Goal: Understand process/instructions: Learn how to perform a task or action

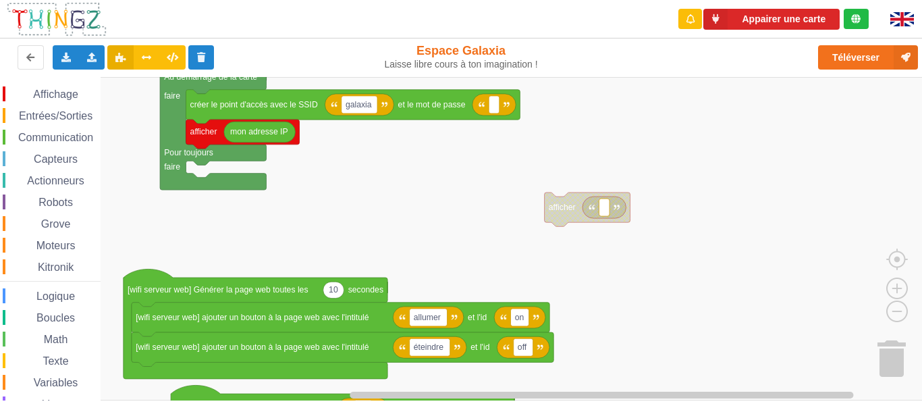
click at [342, 155] on div "Affichage Entrées/Sorties Communication Capteurs Actionneurs Robots Grove Moteu…" at bounding box center [466, 238] width 932 height 323
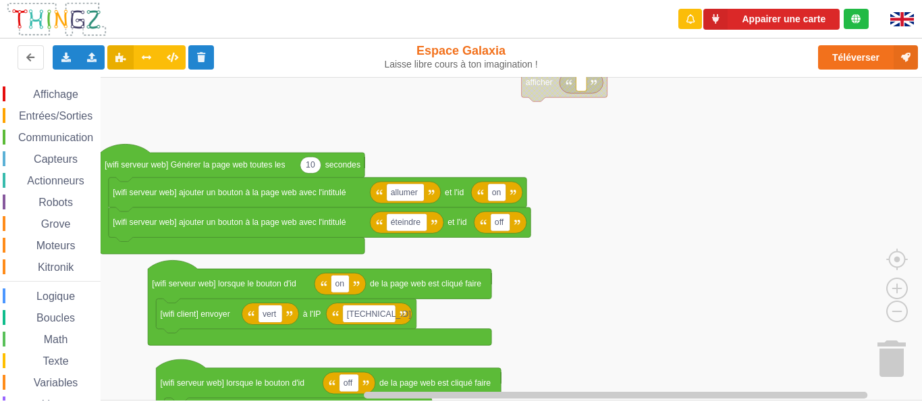
click at [390, 84] on div "Affichage Entrées/Sorties Communication Capteurs Actionneurs Robots Grove Moteu…" at bounding box center [466, 238] width 932 height 323
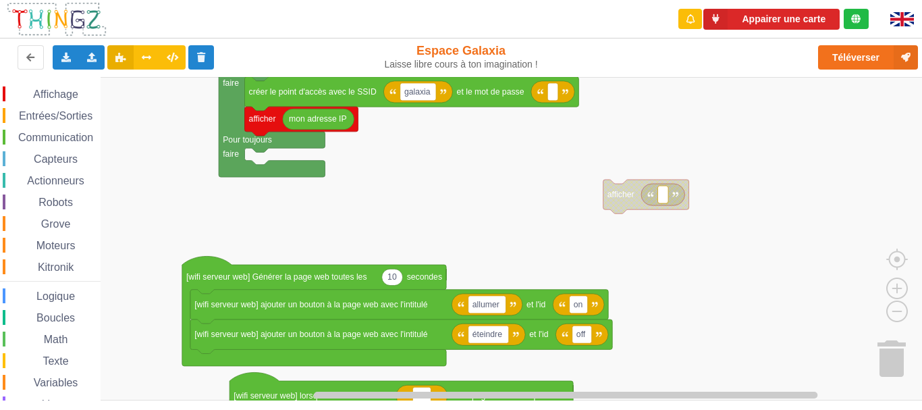
click at [685, 381] on rect "Espace de travail de Blocky" at bounding box center [466, 238] width 932 height 323
click at [635, 306] on rect "Espace de travail de Blocky" at bounding box center [466, 238] width 932 height 323
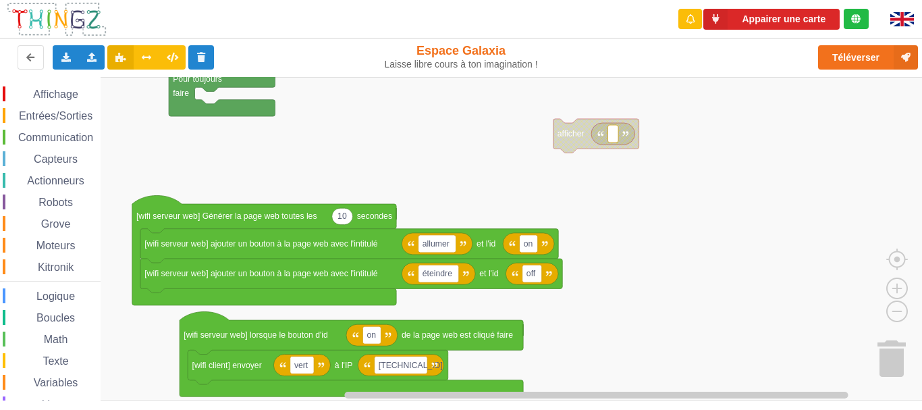
click at [516, 144] on div "Affichage Entrées/Sorties Communication Capteurs Actionneurs Robots Grove Moteu…" at bounding box center [466, 238] width 932 height 323
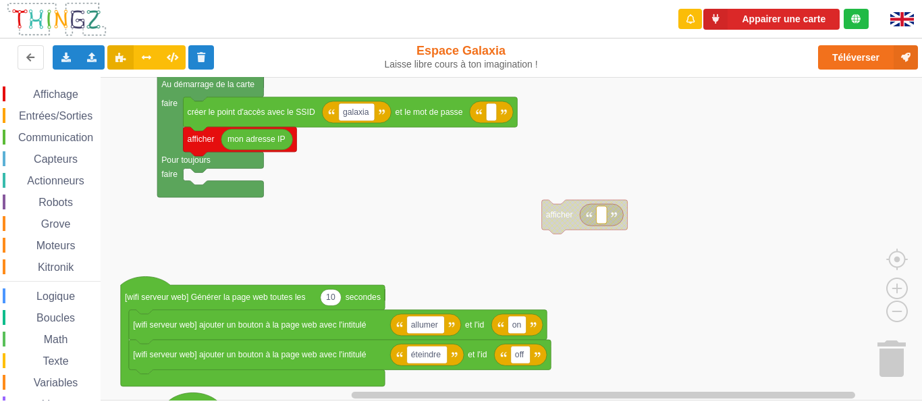
click at [615, 371] on div "Affichage Entrées/Sorties Communication Capteurs Actionneurs Robots Grove Moteu…" at bounding box center [466, 238] width 932 height 323
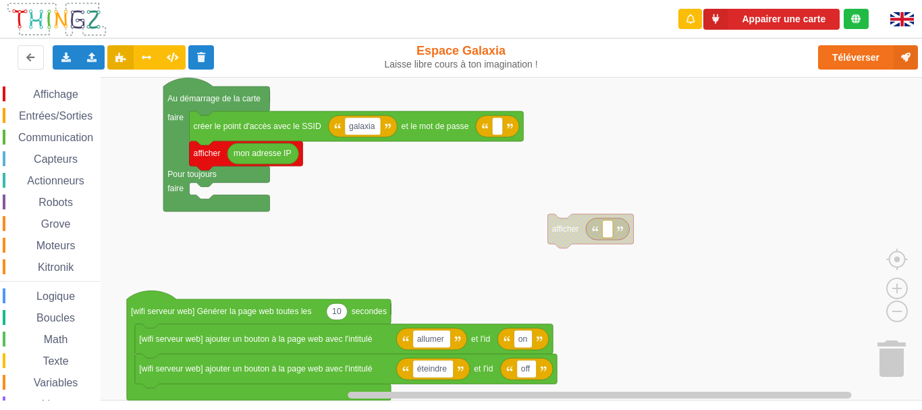
click at [608, 309] on div "Affichage Entrées/Sorties Communication Capteurs Actionneurs Robots Grove Moteu…" at bounding box center [466, 238] width 932 height 323
click at [608, 309] on rect "Espace de travail de Blocky" at bounding box center [466, 238] width 932 height 323
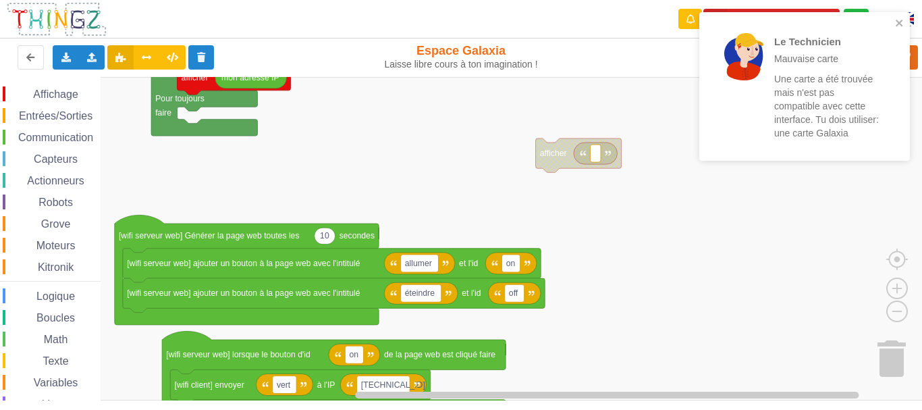
click at [482, 186] on div "Affichage Entrées/Sorties Communication Capteurs Actionneurs Robots Grove Moteu…" at bounding box center [466, 238] width 932 height 323
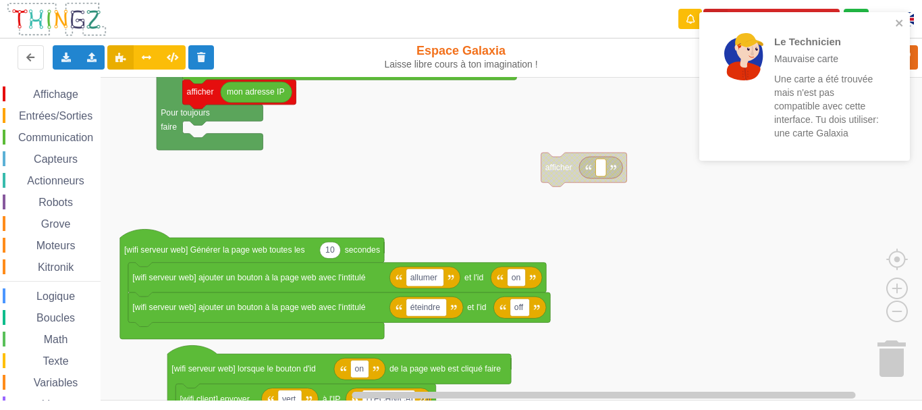
click at [577, 371] on rect "Espace de travail de Blocky" at bounding box center [466, 238] width 932 height 323
